Goal: Navigation & Orientation: Find specific page/section

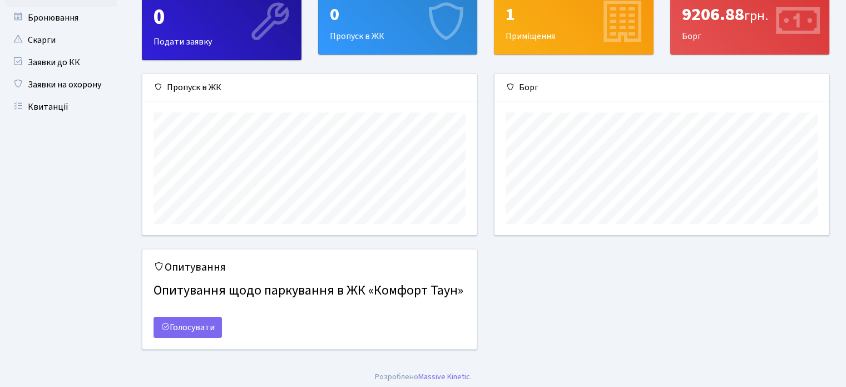
scroll to position [54, 0]
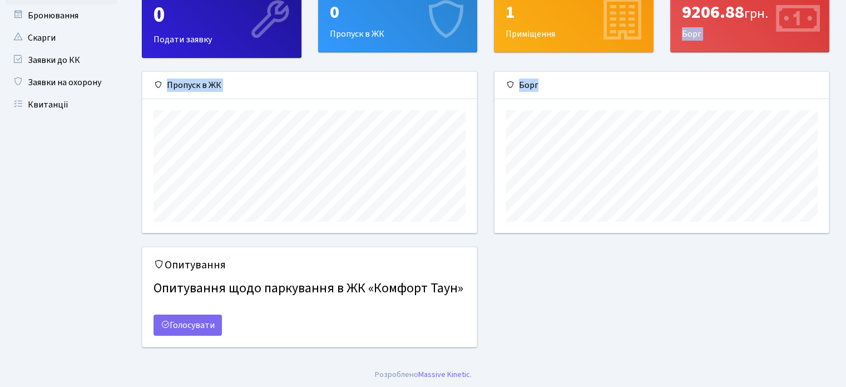
drag, startPoint x: 839, startPoint y: 157, endPoint x: 847, endPoint y: 8, distance: 149.3
click at [846, 8] on html "Комфорт Таун Дмитрієв В. К. Мій обліковий запис Вийти Панель управління Бронюва…" at bounding box center [423, 167] width 846 height 442
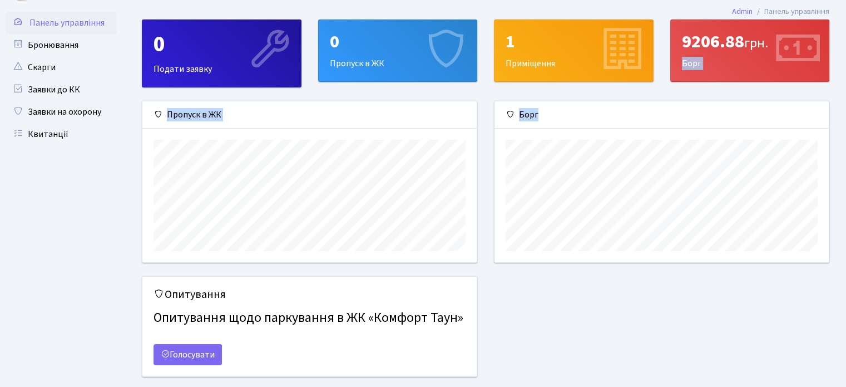
scroll to position [0, 0]
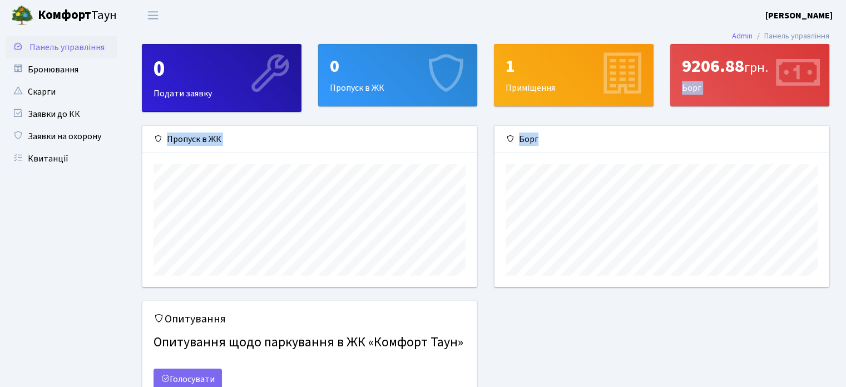
drag, startPoint x: 833, startPoint y: 13, endPoint x: 803, endPoint y: 19, distance: 30.1
click at [806, 19] on li "Дмитрієв В. К. Мій обліковий запис Вийти" at bounding box center [806, 15] width 81 height 13
click at [778, 17] on b "[PERSON_NAME] К." at bounding box center [799, 15] width 67 height 12
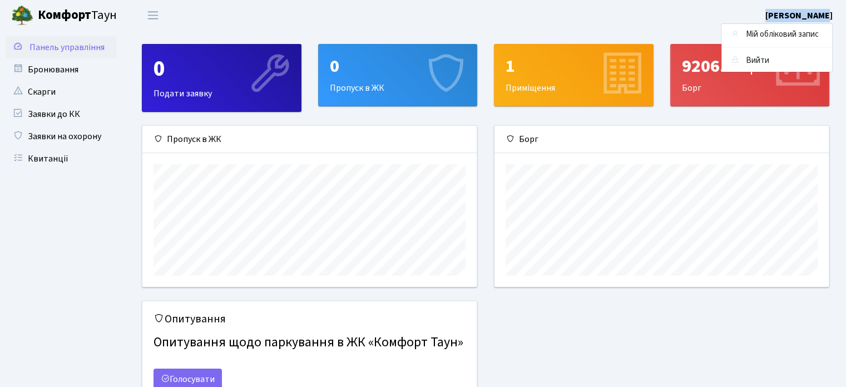
drag, startPoint x: 772, startPoint y: 15, endPoint x: 828, endPoint y: 11, distance: 56.3
click at [827, 11] on header "Комфорт Таун Дмитрієв В. К. Мій обліковий запис Вийти" at bounding box center [423, 15] width 846 height 31
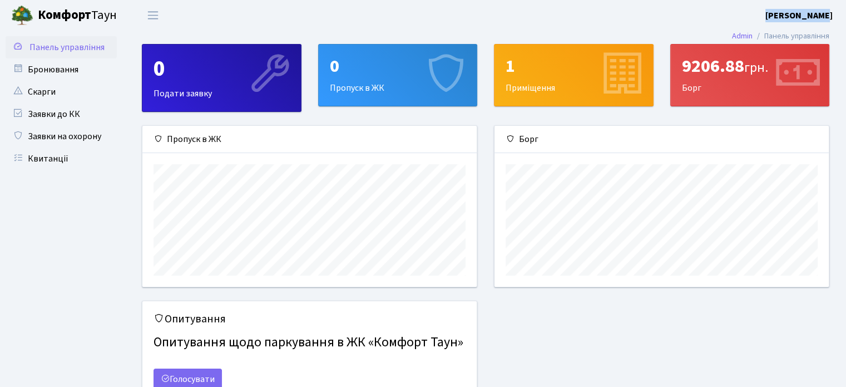
drag, startPoint x: 832, startPoint y: 14, endPoint x: 766, endPoint y: 21, distance: 66.5
click at [766, 21] on header "Комфорт Таун Дмитрієв В. К. Мій обліковий запис Вийти" at bounding box center [423, 15] width 846 height 31
click at [60, 153] on link "Квитанції" at bounding box center [61, 158] width 111 height 22
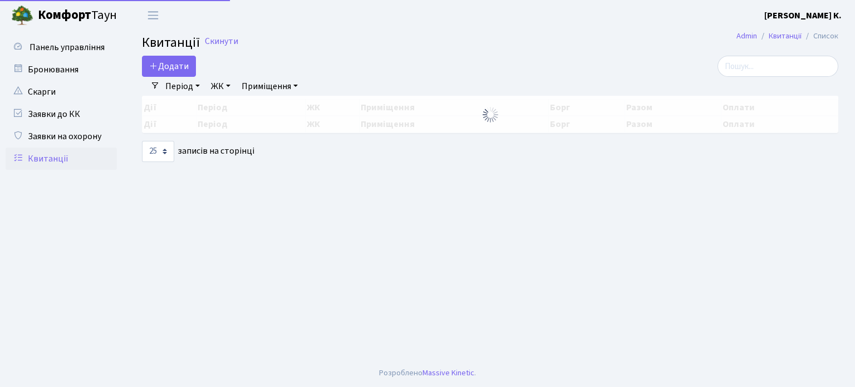
select select "25"
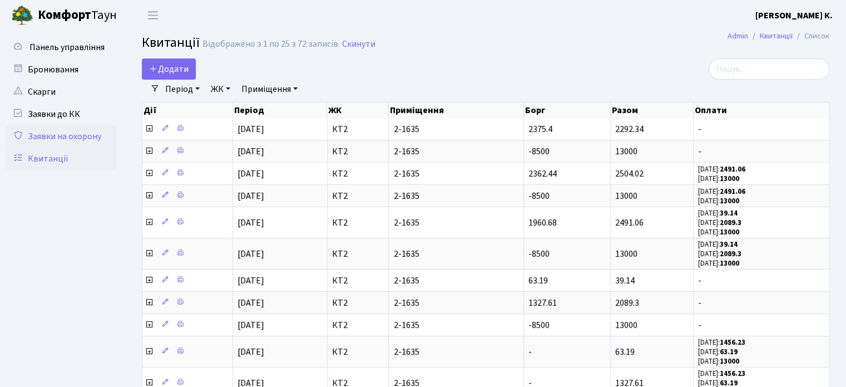
click at [77, 135] on link "Заявки на охорону" at bounding box center [61, 136] width 111 height 22
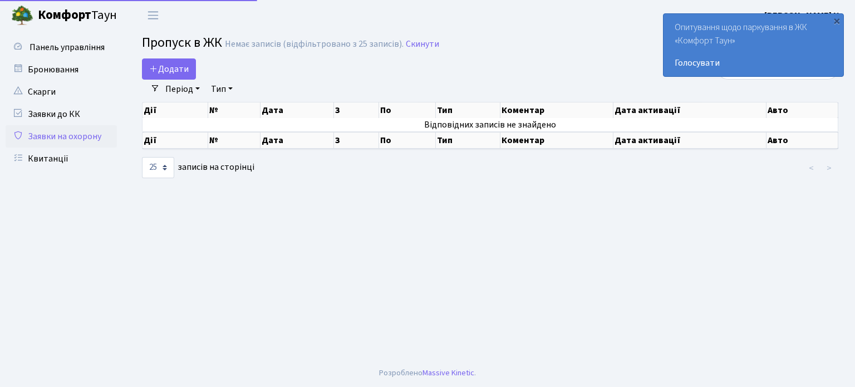
select select "25"
click at [76, 97] on link "Скарги" at bounding box center [61, 92] width 111 height 22
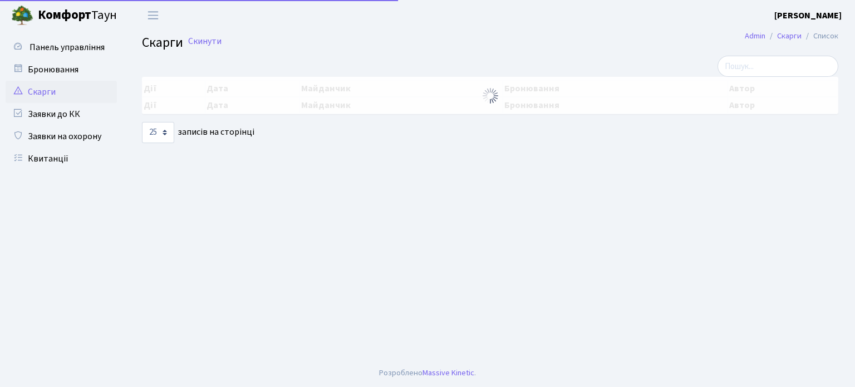
select select "25"
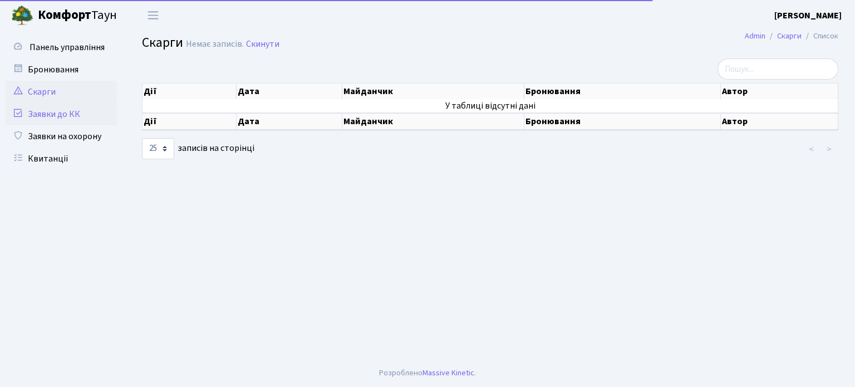
click at [62, 112] on link "Заявки до КК" at bounding box center [61, 114] width 111 height 22
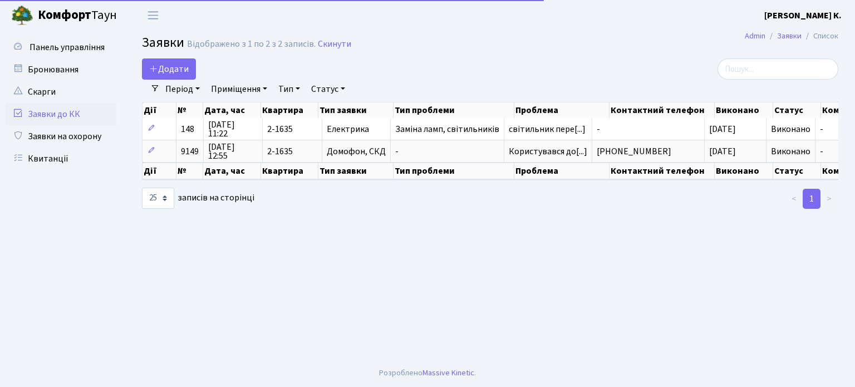
select select "25"
click at [68, 63] on link "Бронювання" at bounding box center [61, 69] width 111 height 22
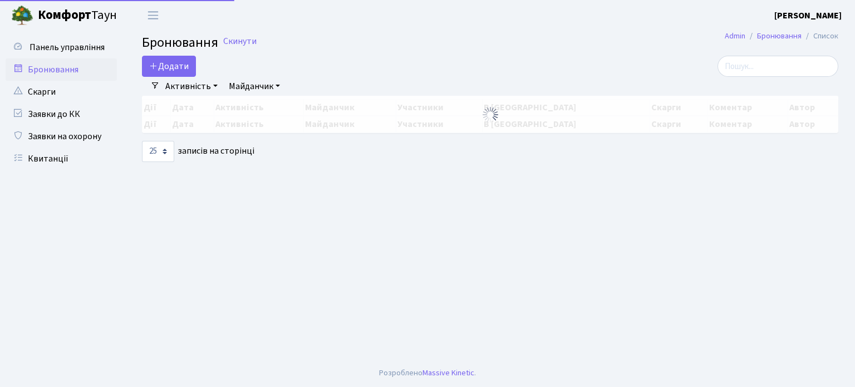
select select "25"
click at [71, 53] on span "Панель управління" at bounding box center [66, 47] width 75 height 12
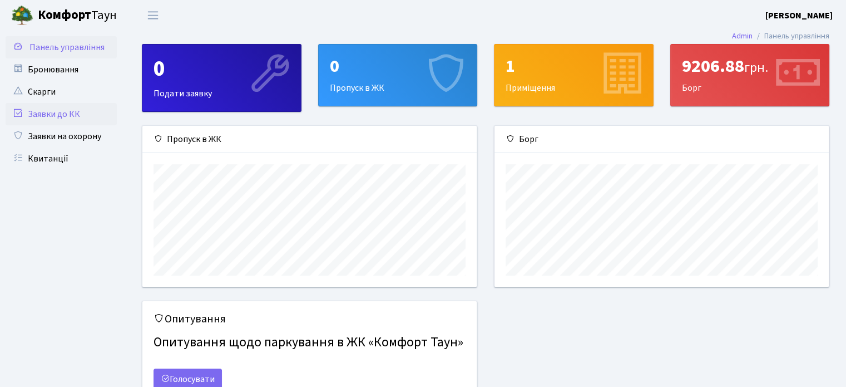
scroll to position [160, 334]
click at [36, 95] on link "Скарги" at bounding box center [61, 92] width 111 height 22
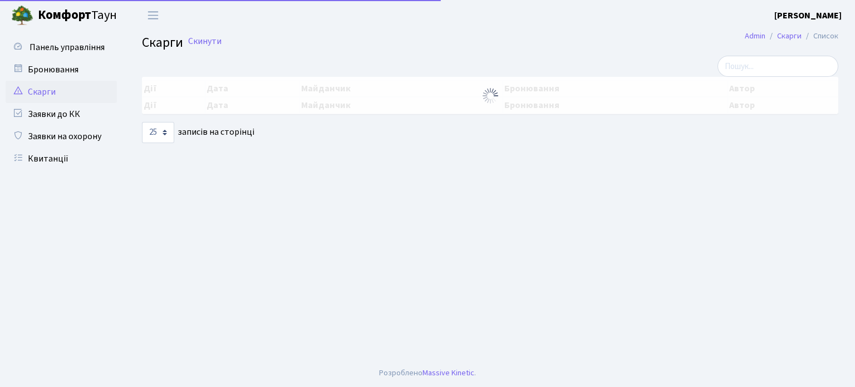
select select "25"
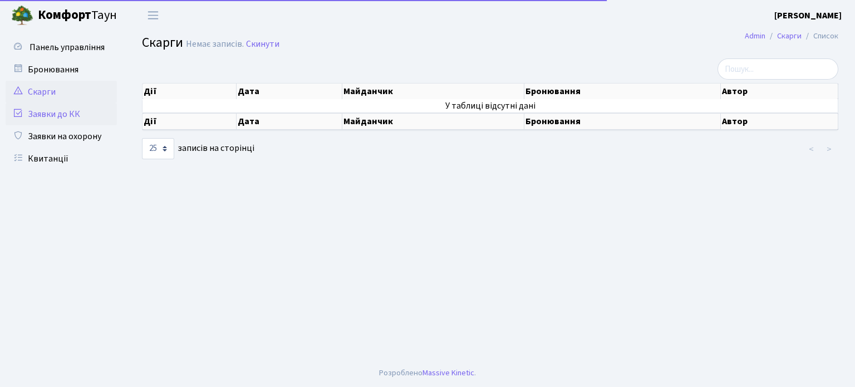
click at [52, 120] on link "Заявки до КК" at bounding box center [61, 114] width 111 height 22
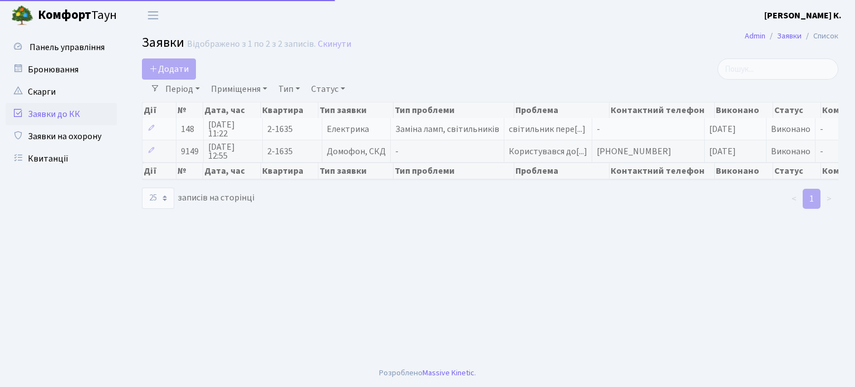
select select "25"
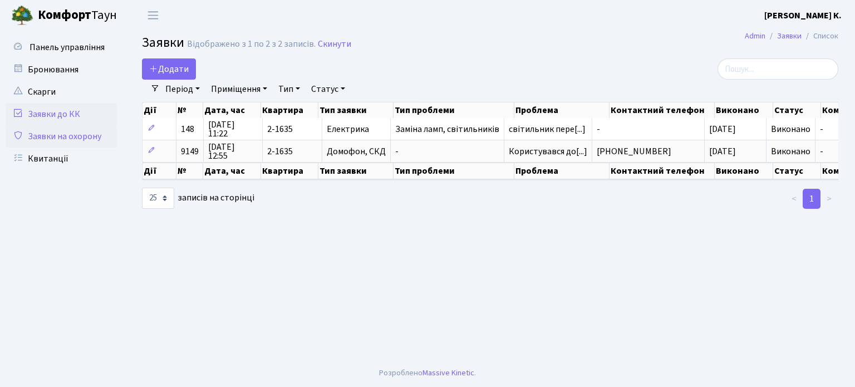
click at [40, 126] on link "Заявки на охорону" at bounding box center [61, 136] width 111 height 22
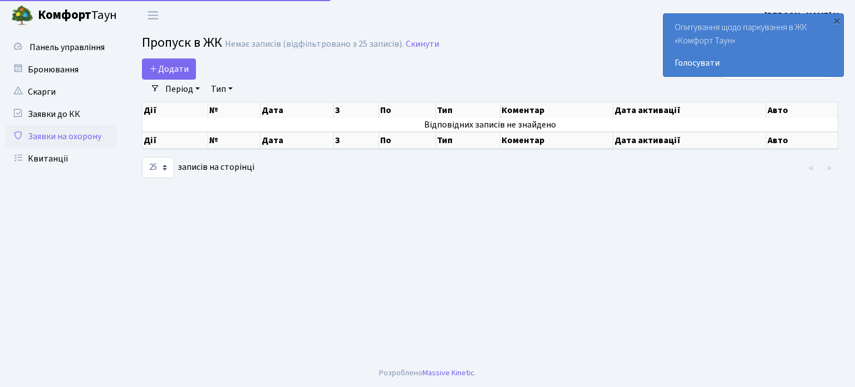
select select "25"
